Goal: Task Accomplishment & Management: Manage account settings

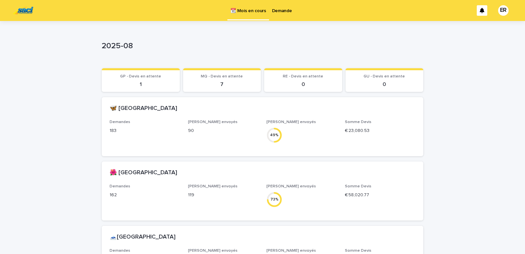
click at [272, 12] on p "Demande" at bounding box center [282, 7] width 20 height 14
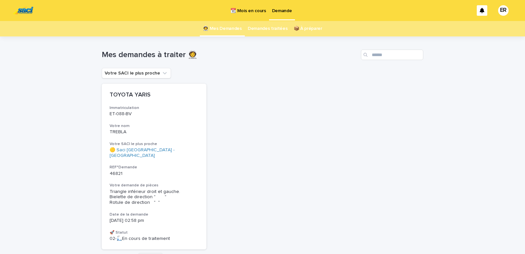
click at [252, 10] on p "📆 Mois en cours" at bounding box center [247, 7] width 35 height 14
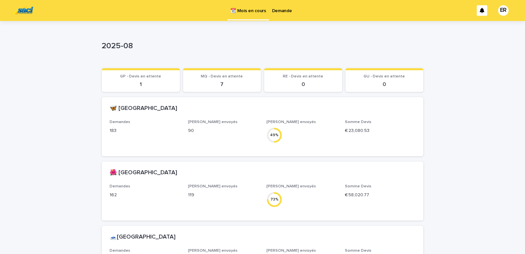
click at [274, 10] on p "Demande" at bounding box center [282, 7] width 20 height 14
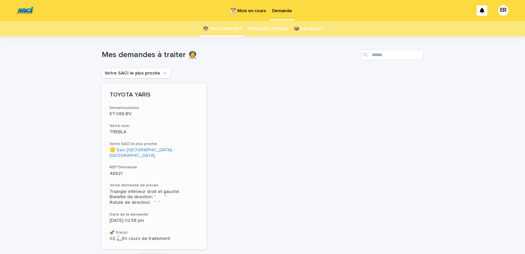
click at [148, 130] on p "TREBLA" at bounding box center [154, 132] width 89 height 6
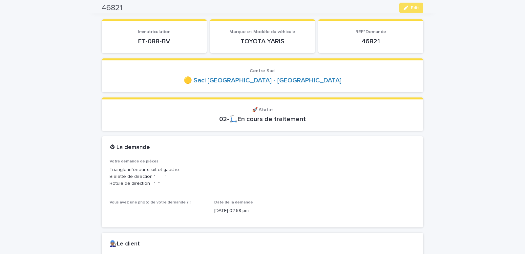
scroll to position [56, 0]
